Goal: Find specific page/section: Find specific page/section

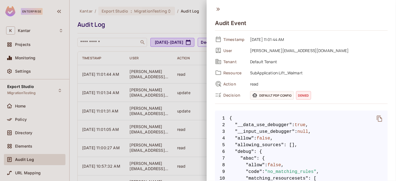
click at [125, 48] on div at bounding box center [198, 90] width 396 height 181
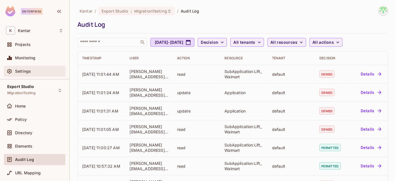
click at [26, 72] on span "Settings" at bounding box center [23, 71] width 16 height 4
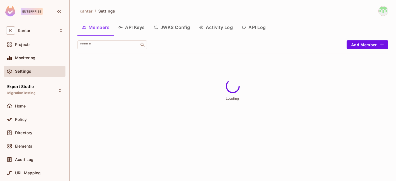
click at [226, 28] on button "Activity Log" at bounding box center [215, 27] width 43 height 14
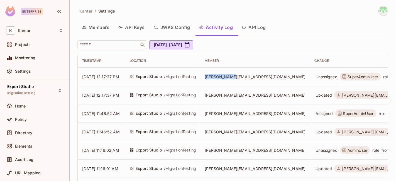
drag, startPoint x: 210, startPoint y: 76, endPoint x: 242, endPoint y: 76, distance: 31.7
click at [242, 76] on td "[PERSON_NAME][EMAIL_ADDRESS][DOMAIN_NAME]" at bounding box center [255, 76] width 110 height 18
click at [250, 78] on span "[PERSON_NAME][EMAIL_ADDRESS][DOMAIN_NAME]" at bounding box center [254, 76] width 101 height 5
